Goal: Go to known website: Access a specific website the user already knows

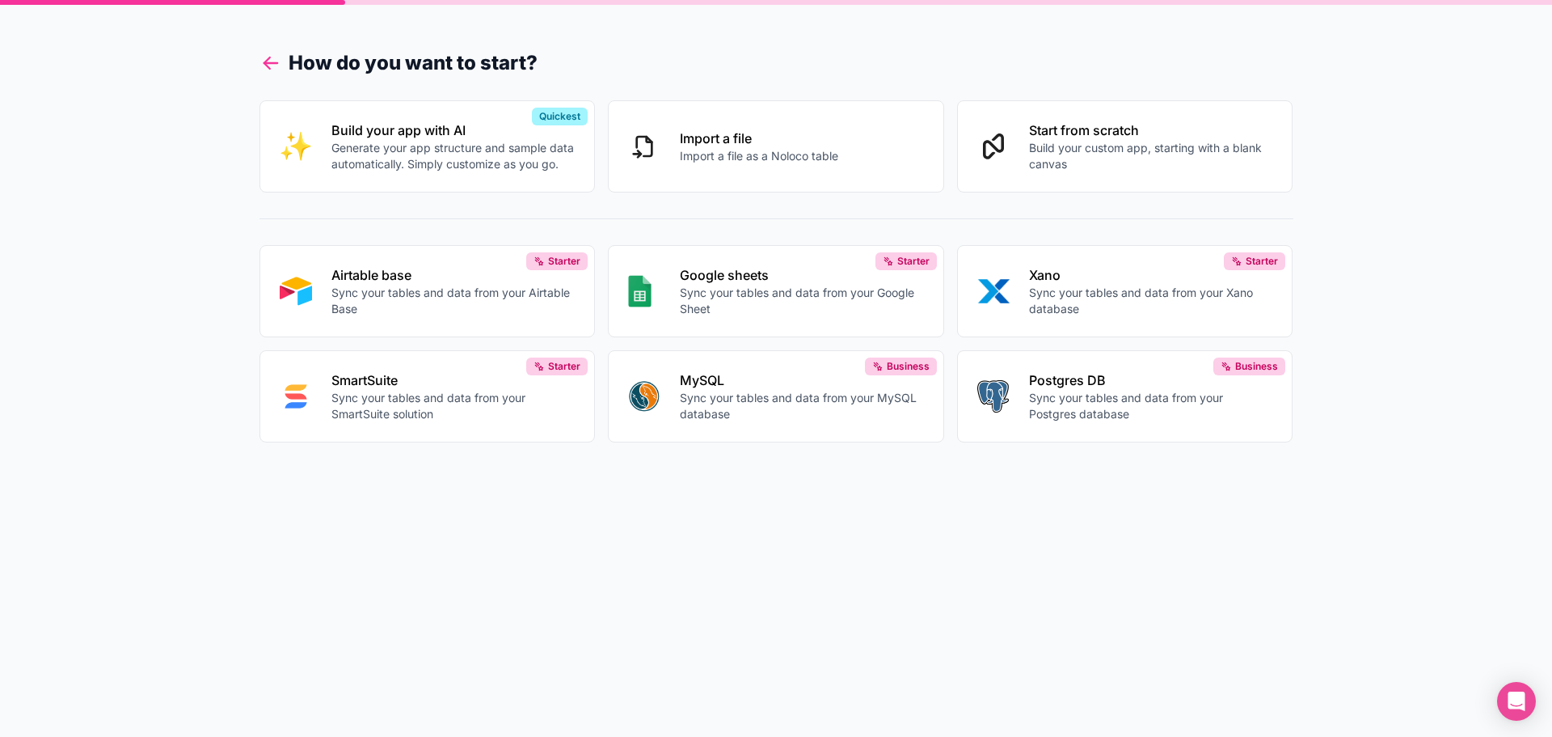
click at [267, 63] on icon at bounding box center [270, 63] width 13 height 0
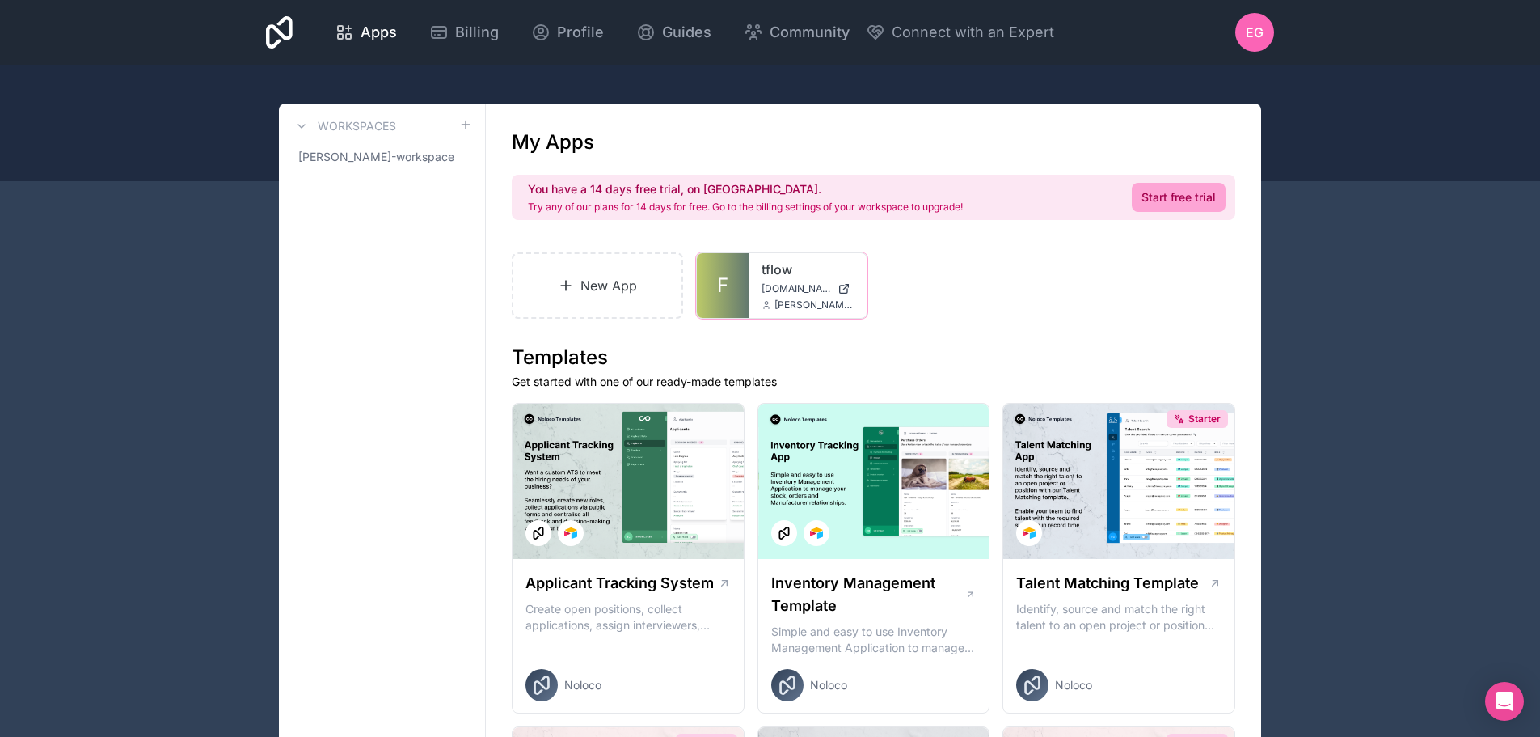
click at [762, 299] on div "[PERSON_NAME][EMAIL_ADDRESS][PERSON_NAME][DOMAIN_NAME]" at bounding box center [808, 304] width 92 height 13
click at [724, 287] on span "F" at bounding box center [722, 285] width 11 height 26
